Goal: Task Accomplishment & Management: Manage account settings

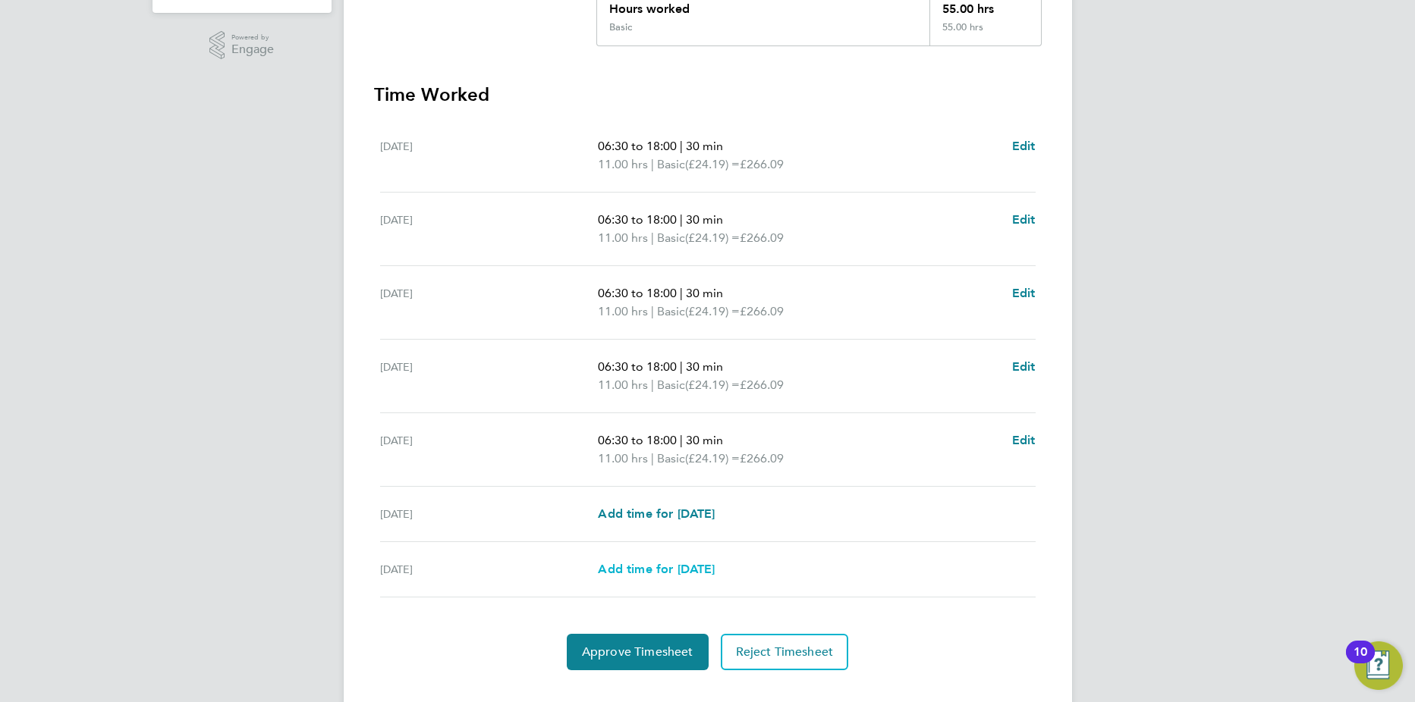
scroll to position [394, 0]
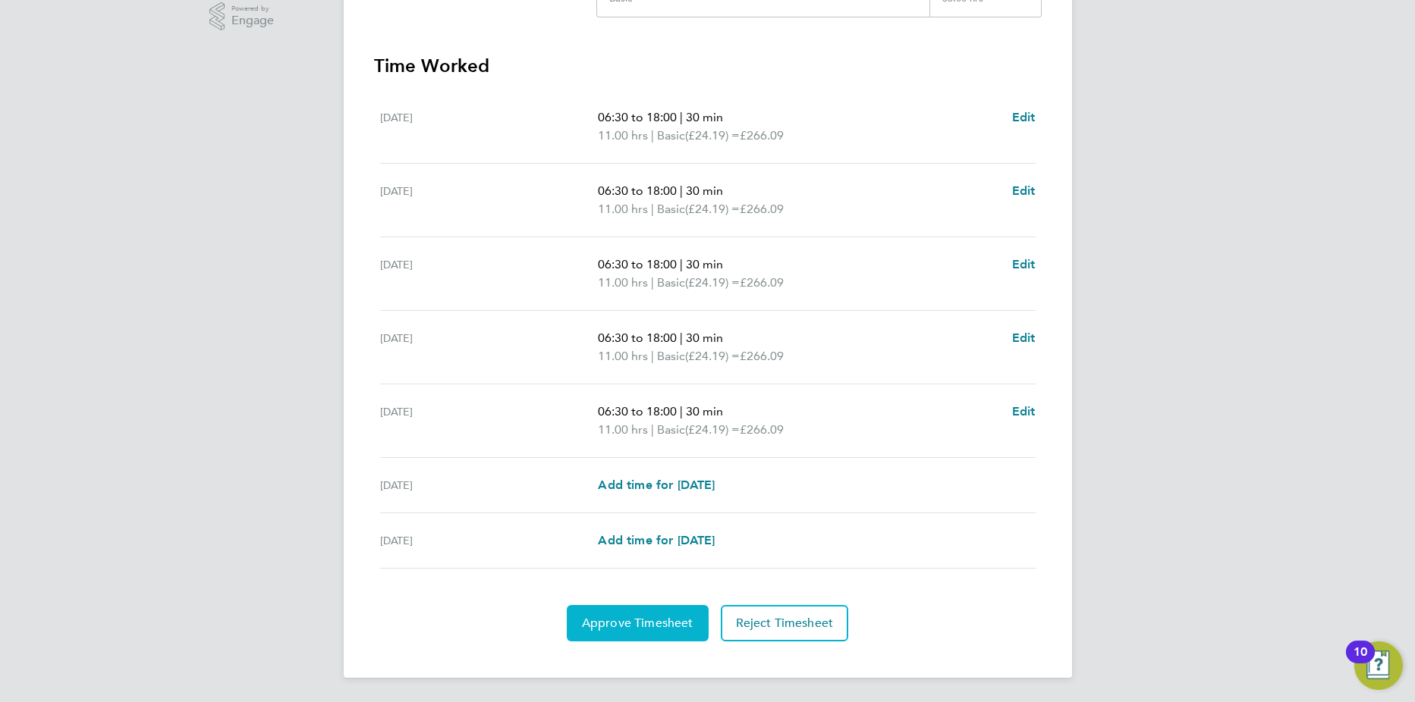
click at [636, 630] on span "Approve Timesheet" at bounding box center [637, 623] width 111 height 15
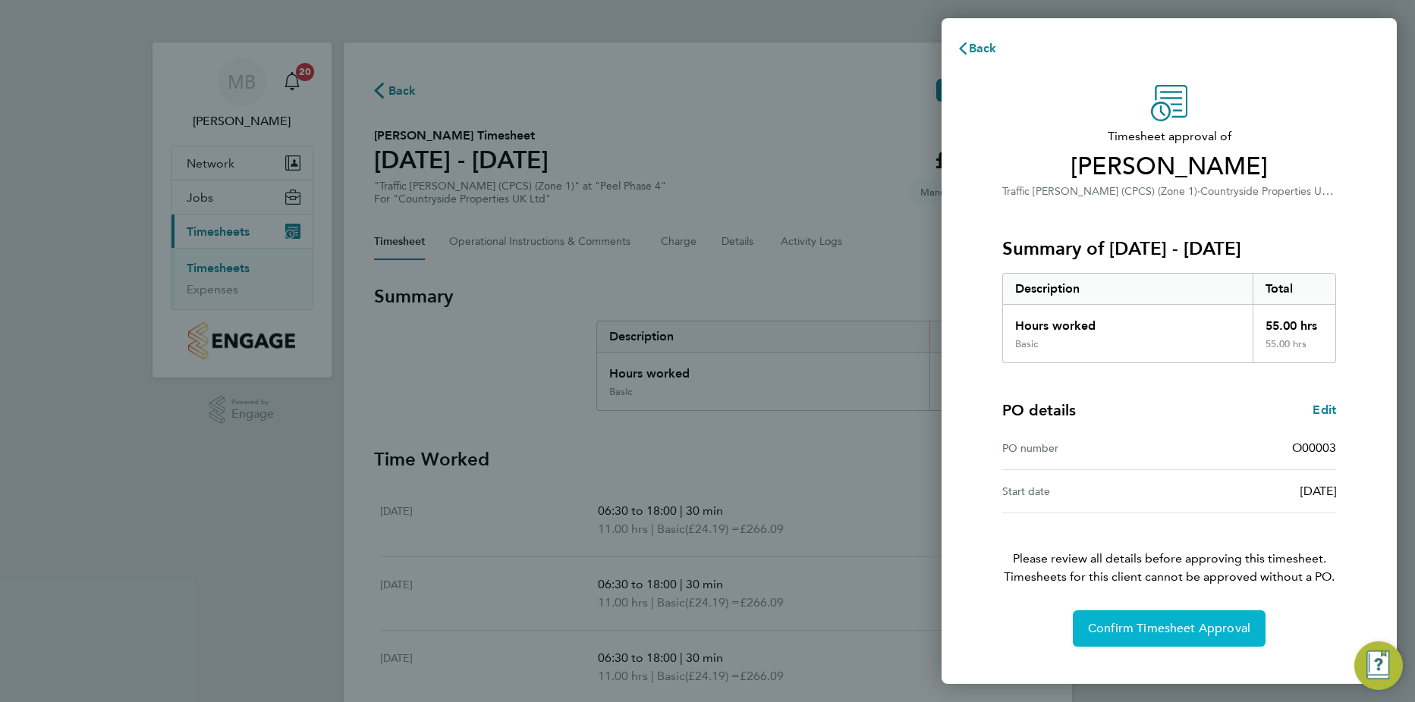
click at [1151, 623] on span "Confirm Timesheet Approval" at bounding box center [1169, 628] width 162 height 15
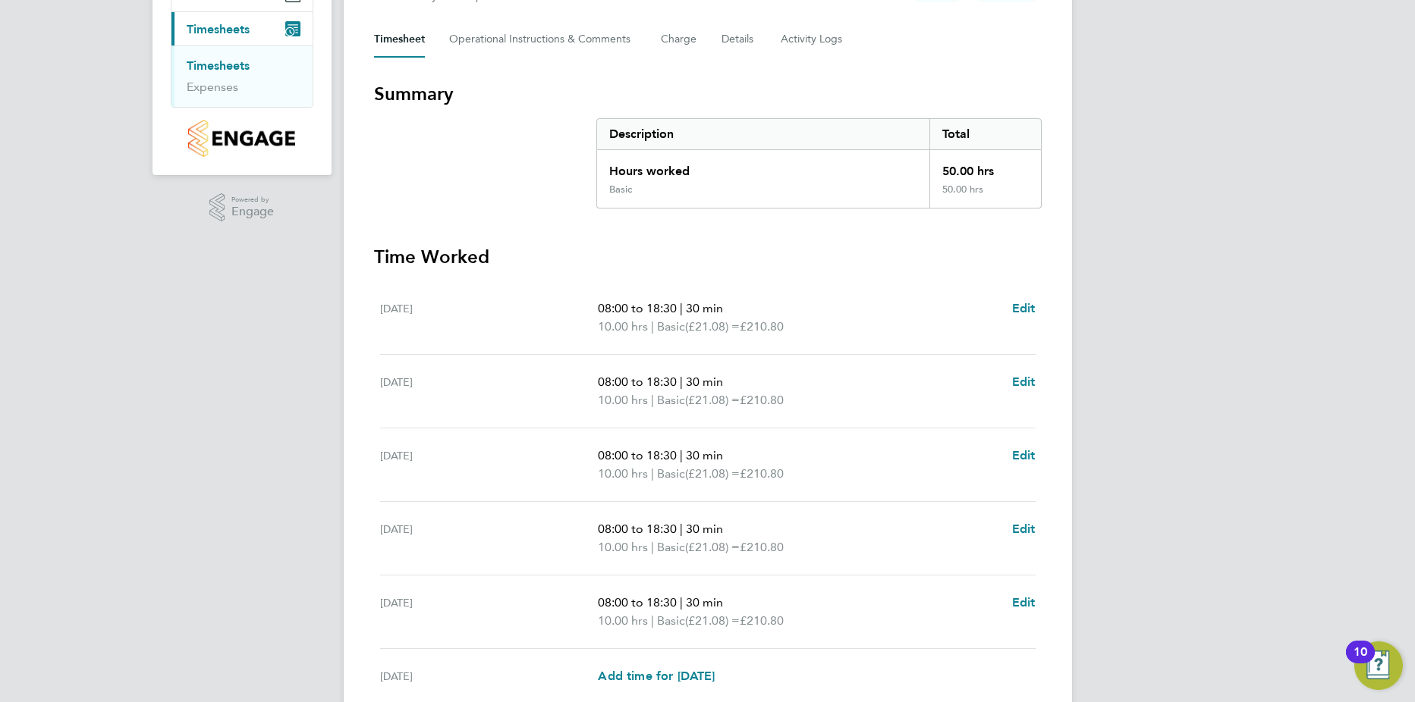
scroll to position [394, 0]
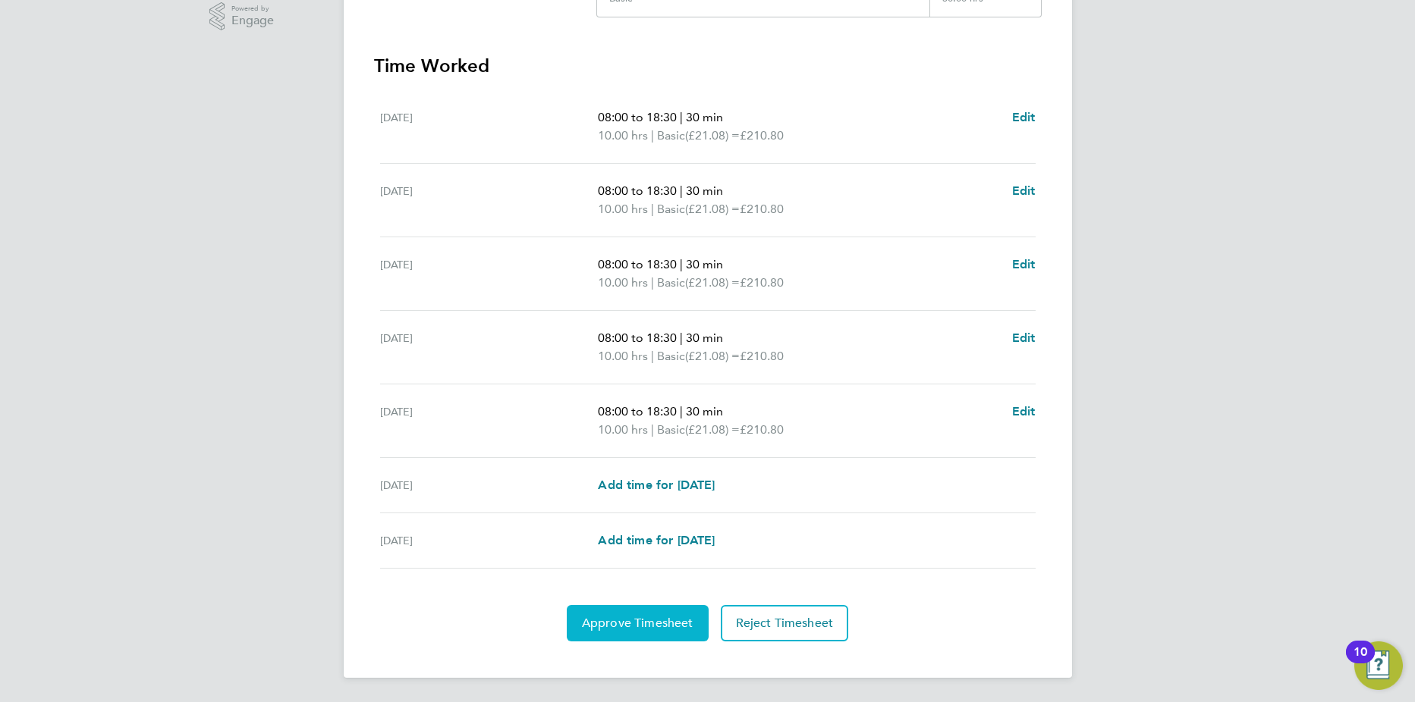
click at [625, 622] on span "Approve Timesheet" at bounding box center [637, 623] width 111 height 15
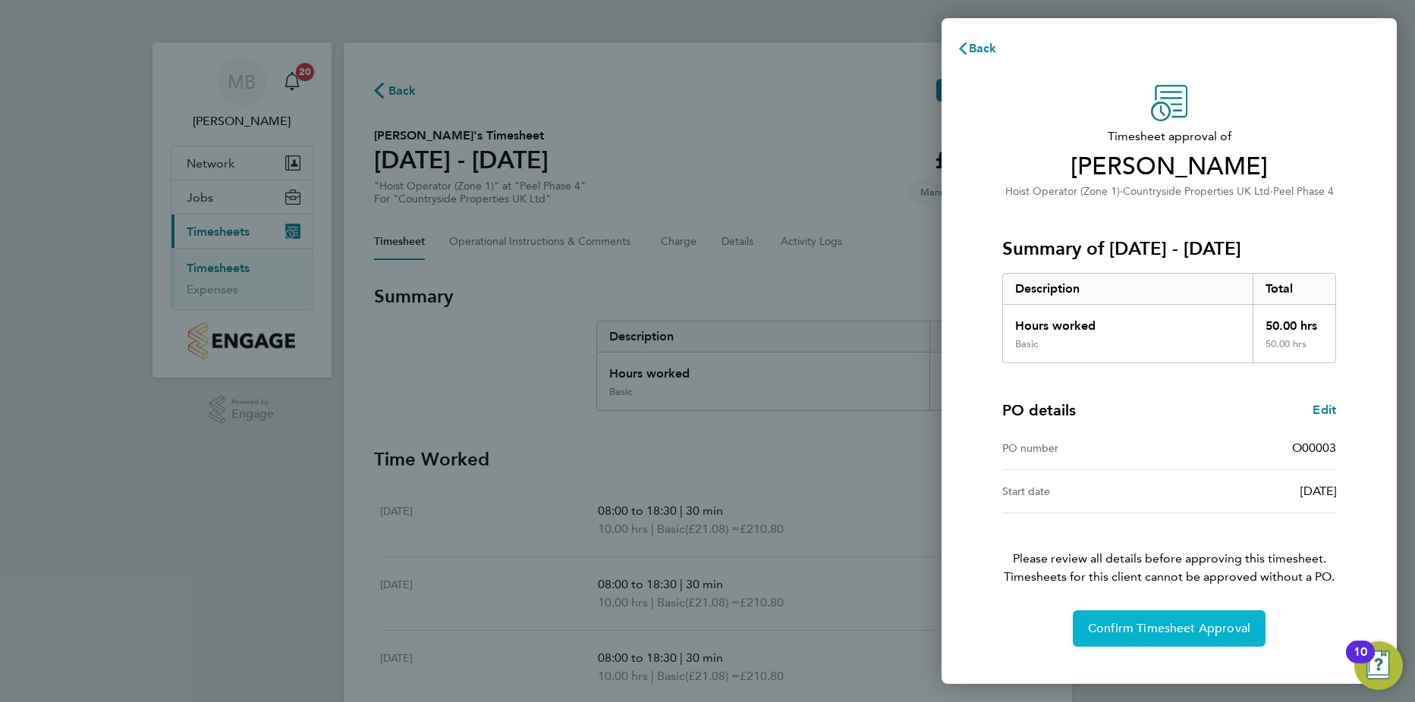
click at [1176, 621] on span "Confirm Timesheet Approval" at bounding box center [1169, 628] width 162 height 15
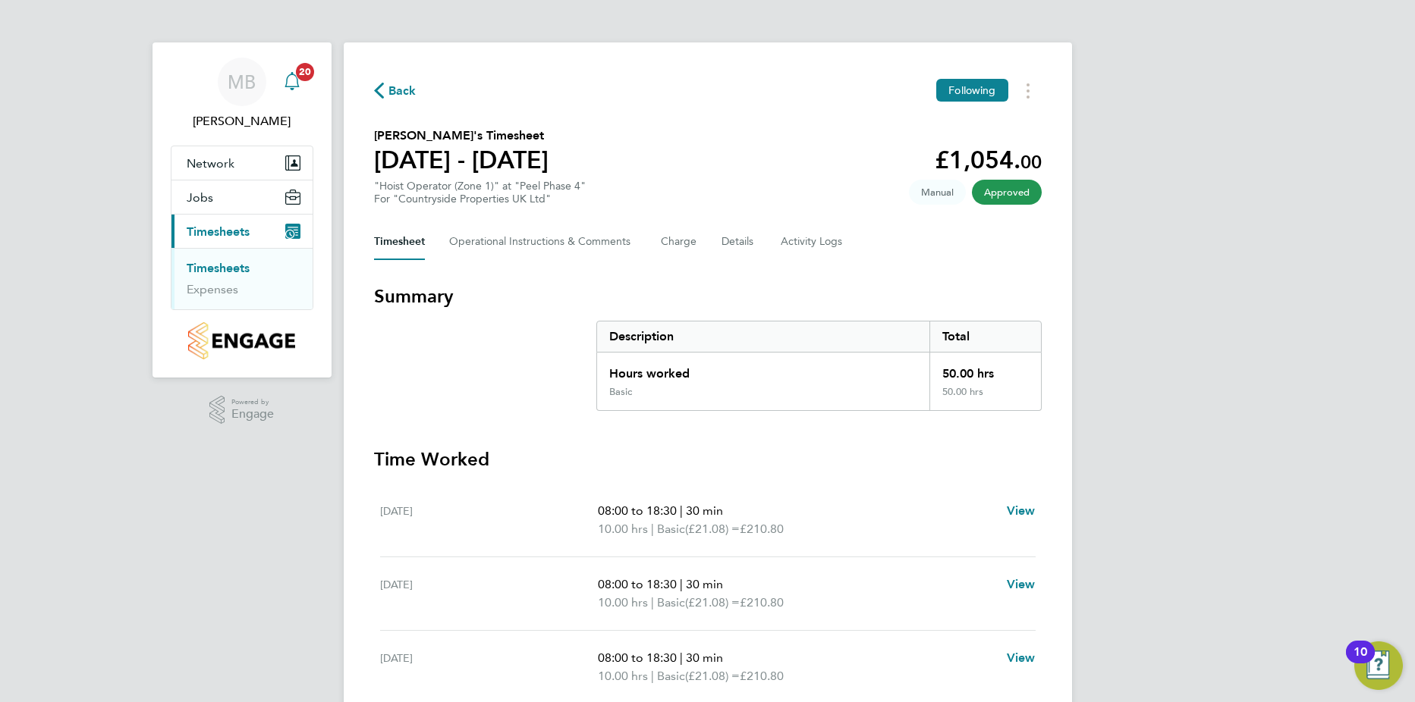
click at [300, 79] on span "20" at bounding box center [305, 72] width 18 height 18
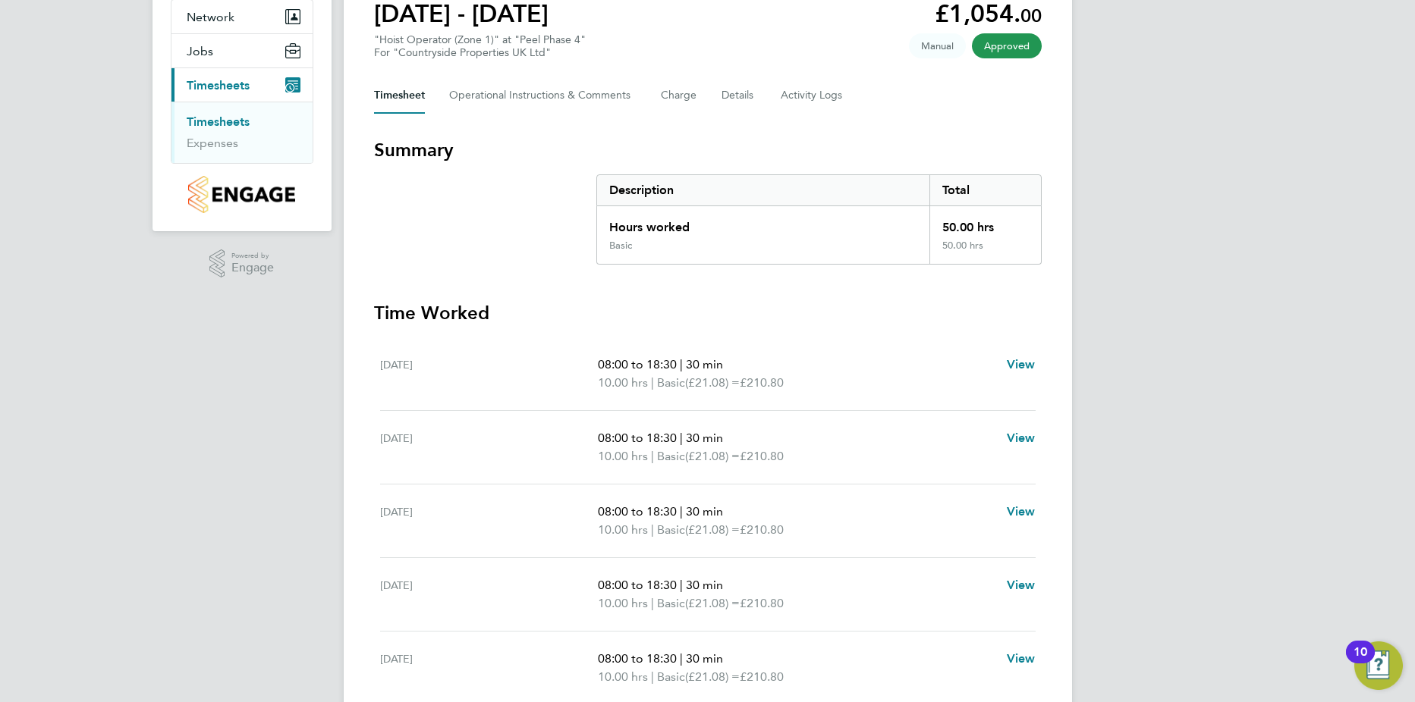
scroll to position [203, 0]
